Goal: Task Accomplishment & Management: Manage account settings

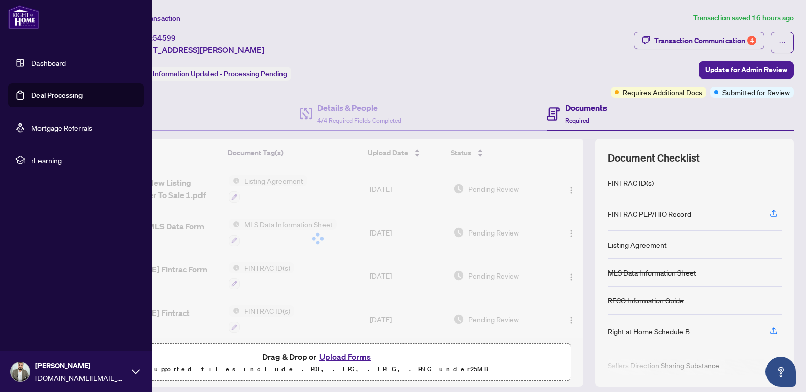
click at [31, 97] on link "Deal Processing" at bounding box center [56, 95] width 51 height 9
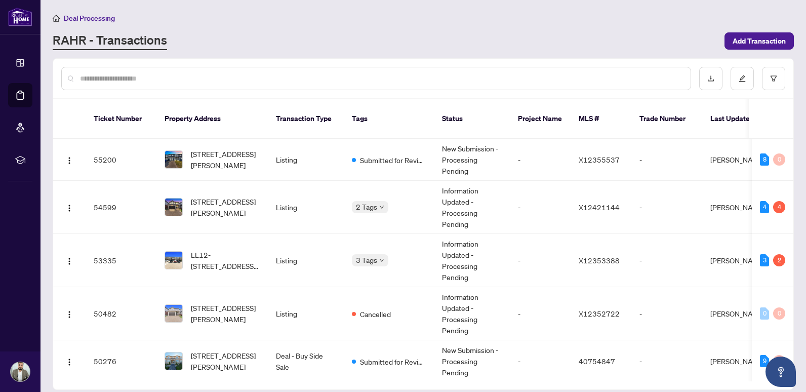
click at [368, 92] on div at bounding box center [423, 78] width 740 height 39
click at [383, 251] on body "Dashboard Deal Processing Mortgage Referrals rLearning [PERSON_NAME] [DOMAIN_NA…" at bounding box center [403, 196] width 806 height 392
click at [208, 254] on span "LL12-[STREET_ADDRESS][PERSON_NAME]" at bounding box center [225, 260] width 69 height 22
